Goal: Task Accomplishment & Management: Complete application form

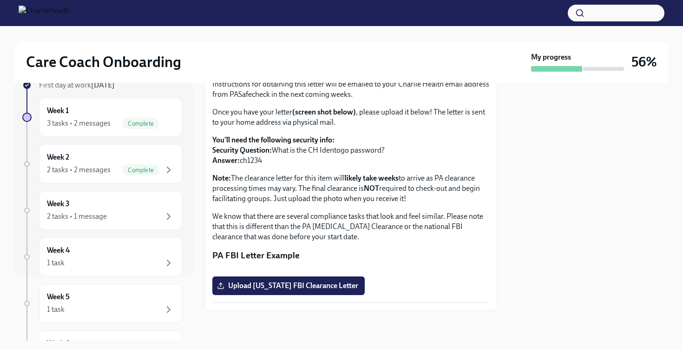
scroll to position [97, 0]
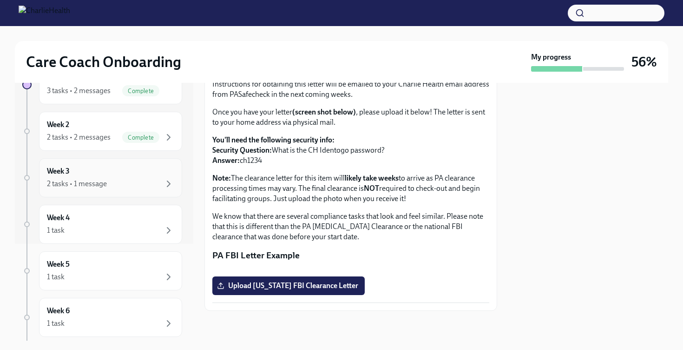
click at [124, 171] on div "Week 3 2 tasks • 1 message" at bounding box center [110, 177] width 127 height 23
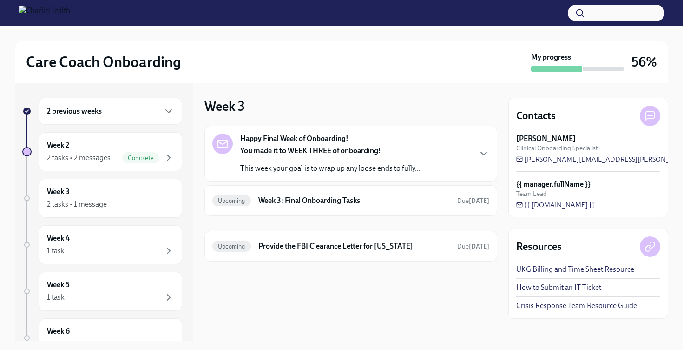
click at [289, 171] on p "This week your goal is to wrap up any loose ends to fully..." at bounding box center [330, 168] width 180 height 10
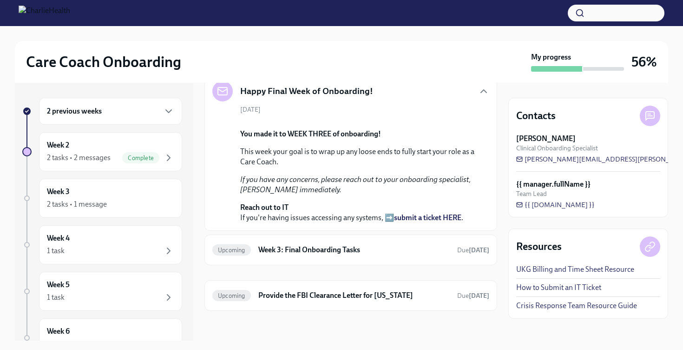
scroll to position [169, 0]
click at [294, 258] on div "Upcoming Week 3: Final Onboarding Tasks Due [DATE]" at bounding box center [351, 249] width 293 height 31
click at [294, 245] on h6 "Week 3: Final Onboarding Tasks" at bounding box center [354, 250] width 192 height 10
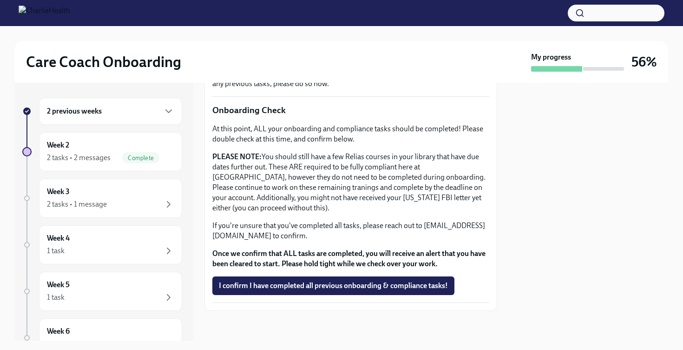
scroll to position [286, 0]
click at [295, 288] on span "I confirm I have completed all previous onboarding & compliance tasks!" at bounding box center [333, 285] width 229 height 9
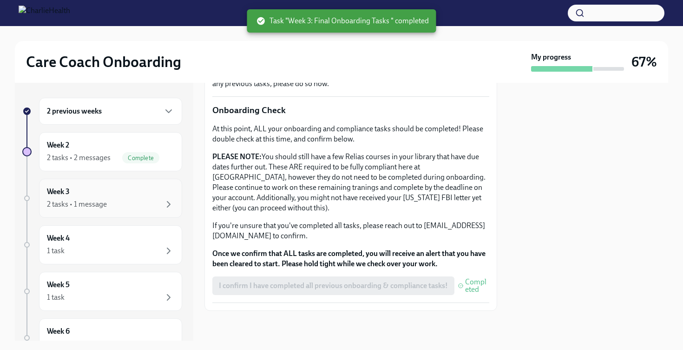
click at [130, 202] on div "2 tasks • 1 message" at bounding box center [110, 204] width 127 height 11
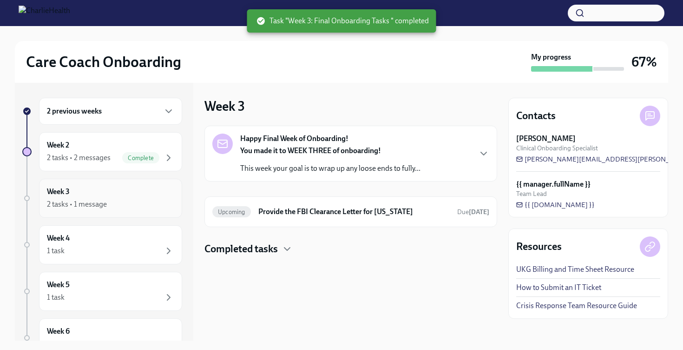
click at [141, 192] on div "Week 3 2 tasks • 1 message" at bounding box center [110, 197] width 127 height 23
